Goal: Information Seeking & Learning: Learn about a topic

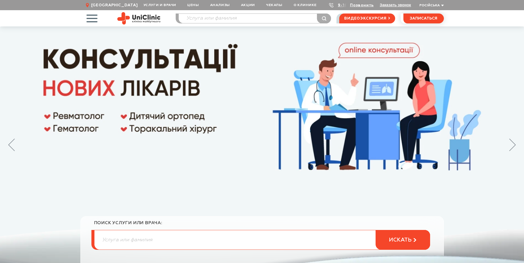
click at [94, 19] on span "button" at bounding box center [91, 18] width 23 height 23
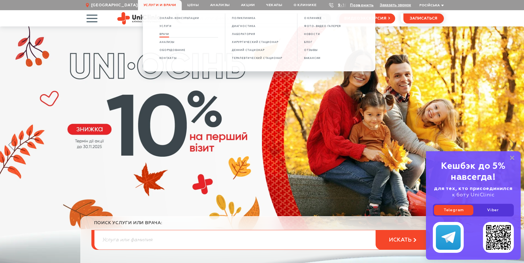
click at [165, 35] on span "Врачи" at bounding box center [164, 34] width 10 height 3
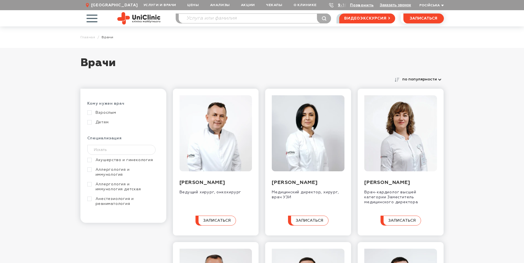
click at [90, 123] on link "Детям" at bounding box center [122, 122] width 71 height 5
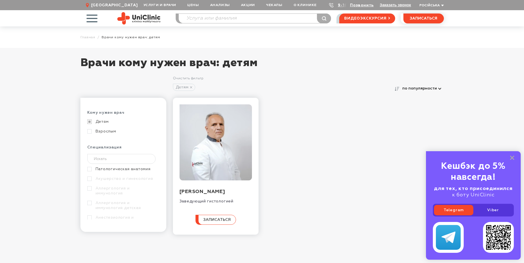
click at [96, 18] on span "button" at bounding box center [91, 18] width 23 height 23
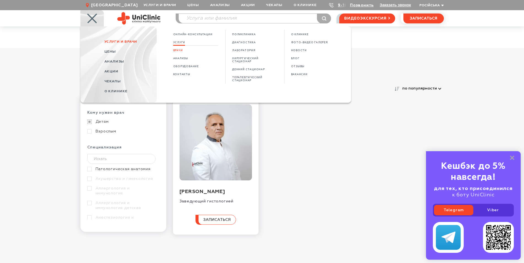
click at [181, 43] on span "Услуги" at bounding box center [179, 42] width 12 height 3
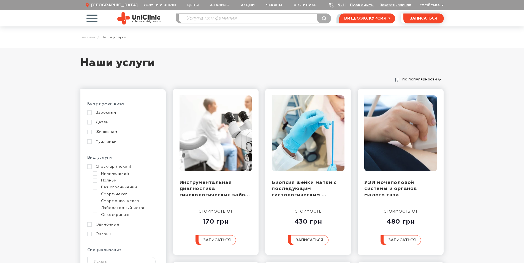
click at [90, 124] on link "Детям" at bounding box center [122, 122] width 71 height 5
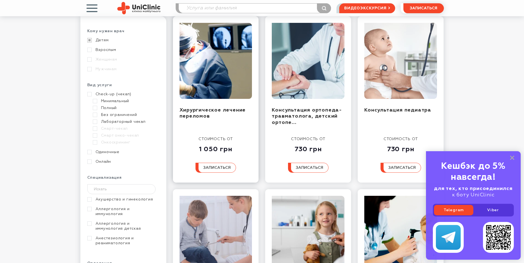
scroll to position [84, 0]
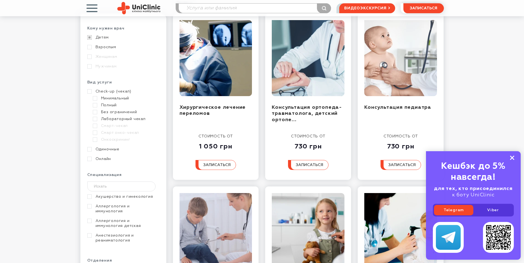
click at [511, 157] on rect at bounding box center [512, 157] width 4 height 4
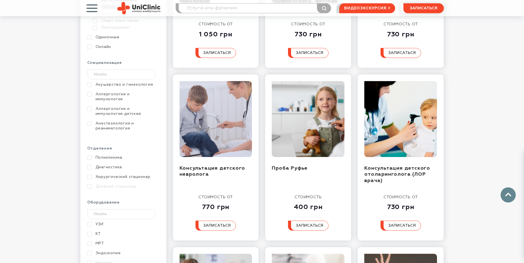
scroll to position [196, 0]
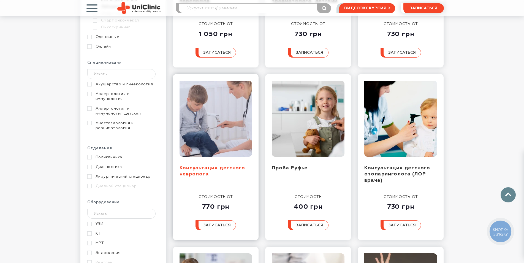
click at [197, 174] on link "Консультация детского невролога" at bounding box center [212, 170] width 66 height 11
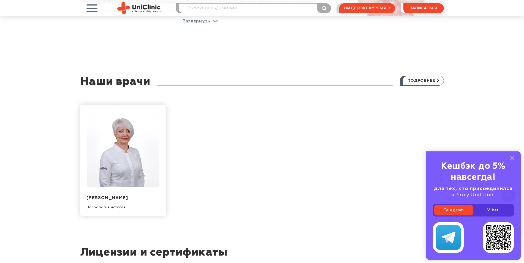
scroll to position [505, 0]
